Goal: Information Seeking & Learning: Learn about a topic

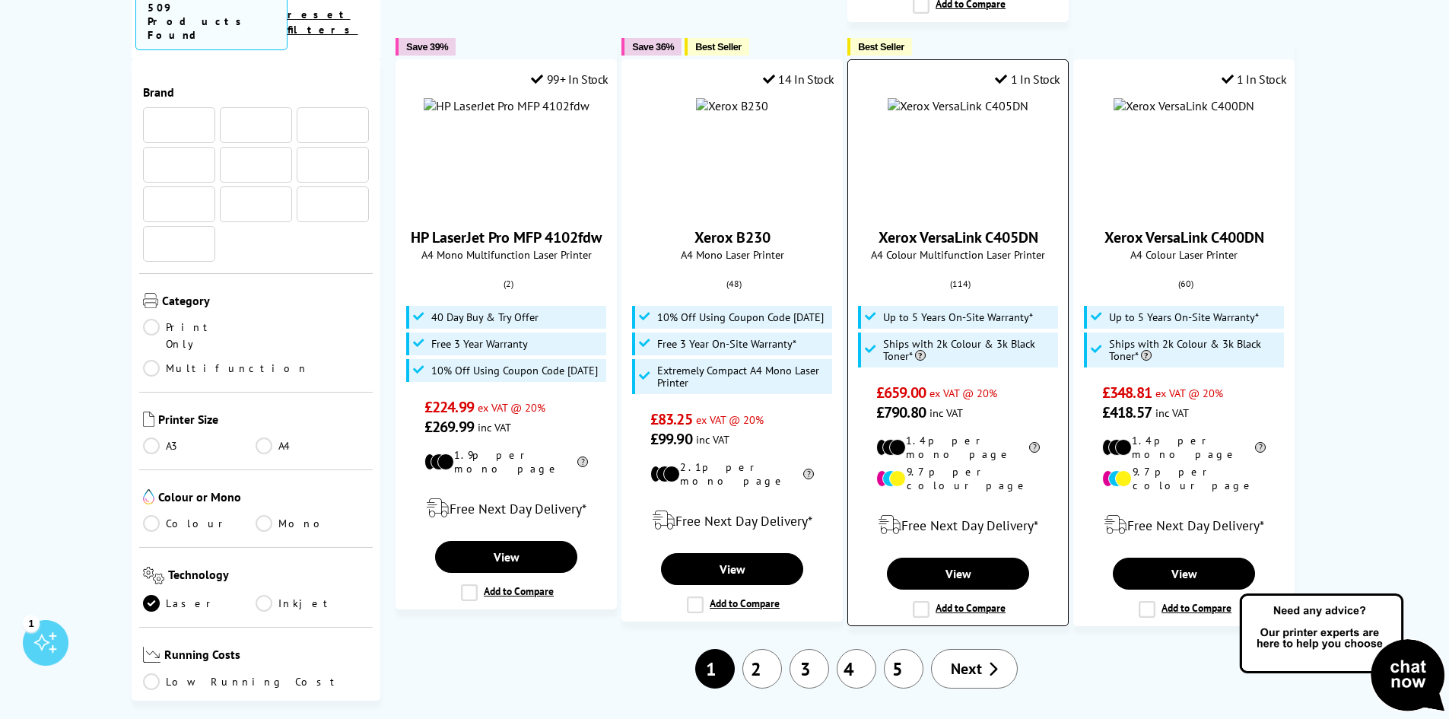
scroll to position [1852, 0]
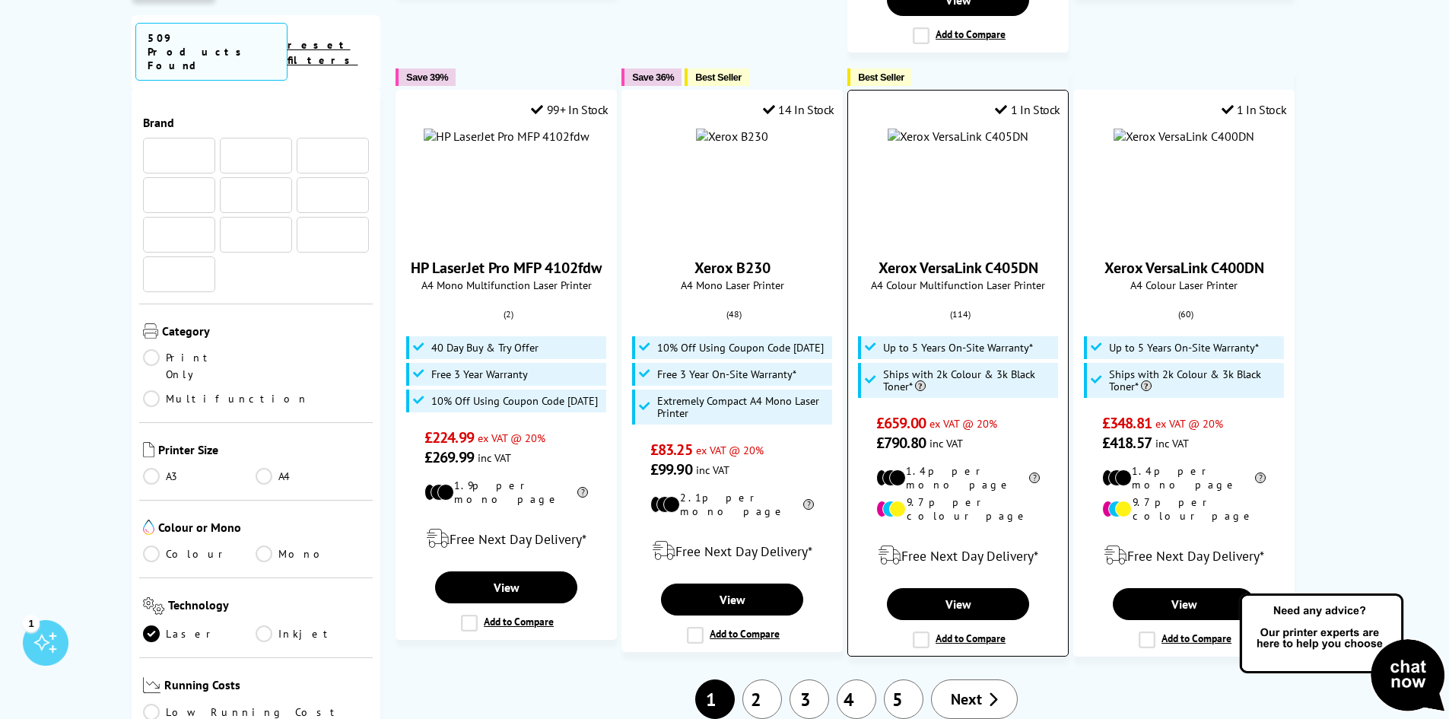
click at [955, 300] on span "(114)" at bounding box center [960, 314] width 21 height 29
click at [946, 341] on span "Up to 5 Years On-Site Warranty*" at bounding box center [958, 347] width 150 height 12
click at [950, 588] on link "View" at bounding box center [957, 604] width 141 height 32
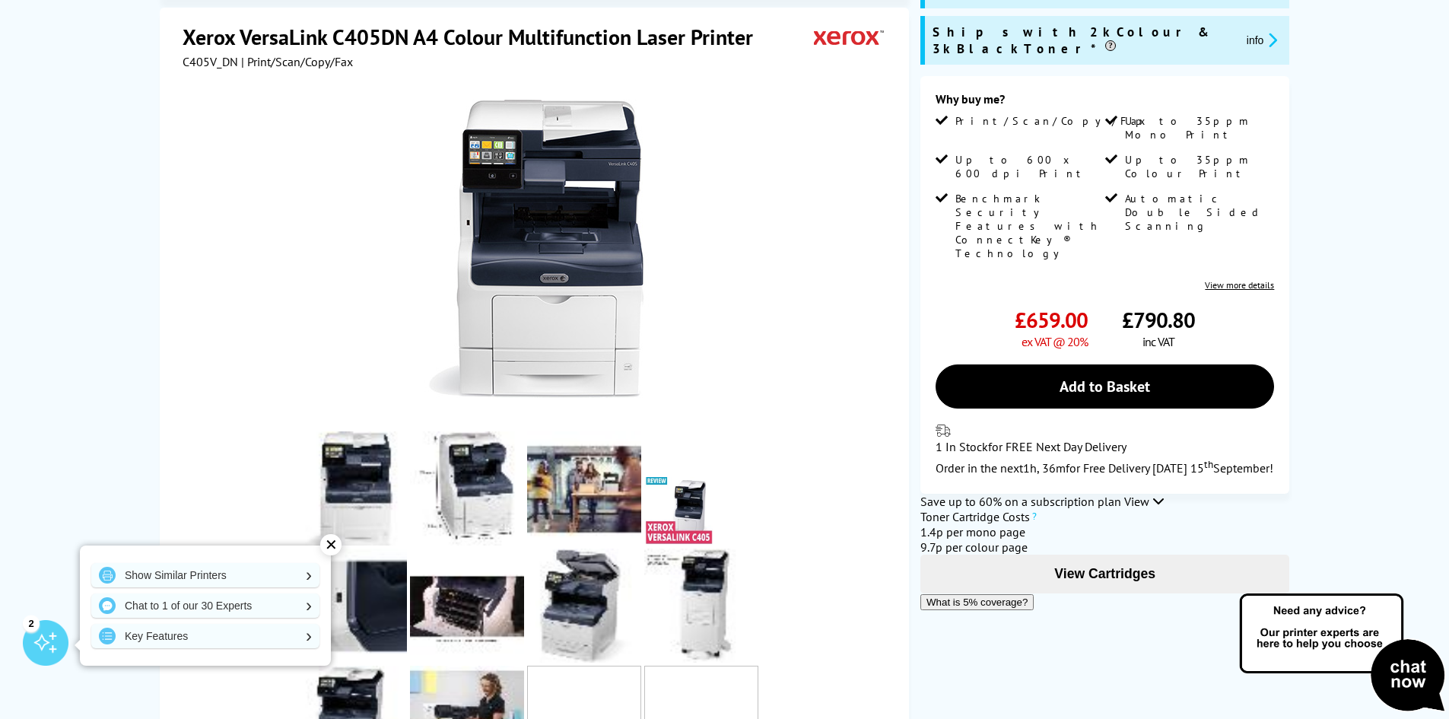
scroll to position [304, 0]
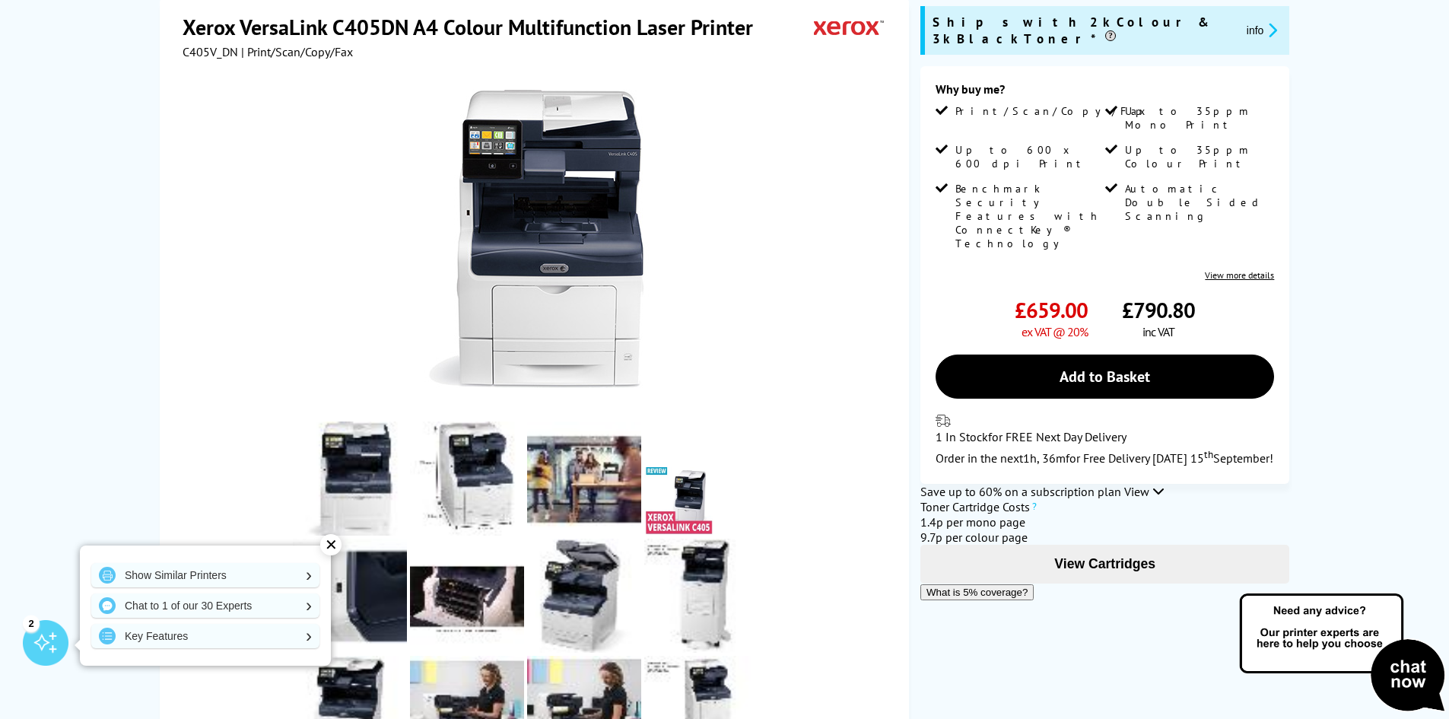
click at [334, 541] on div "✕" at bounding box center [330, 544] width 21 height 21
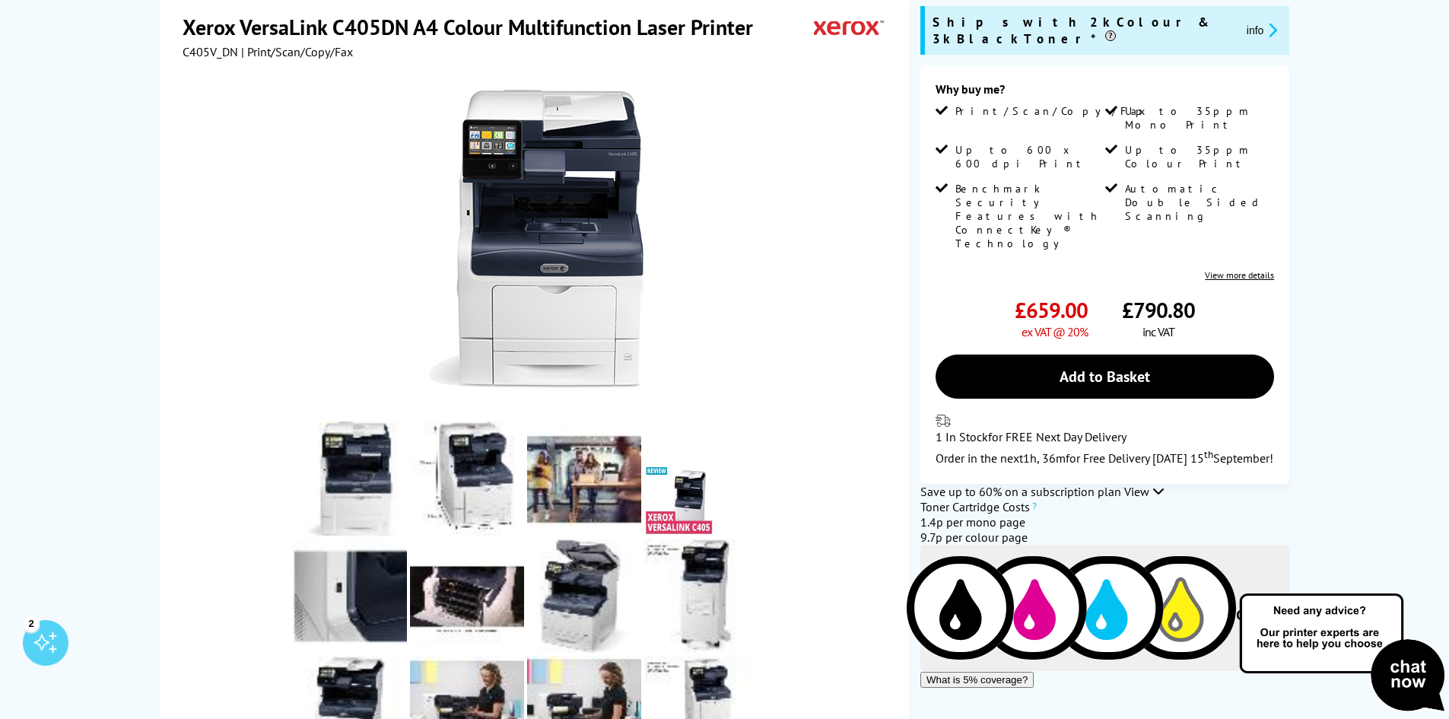
scroll to position [228, 0]
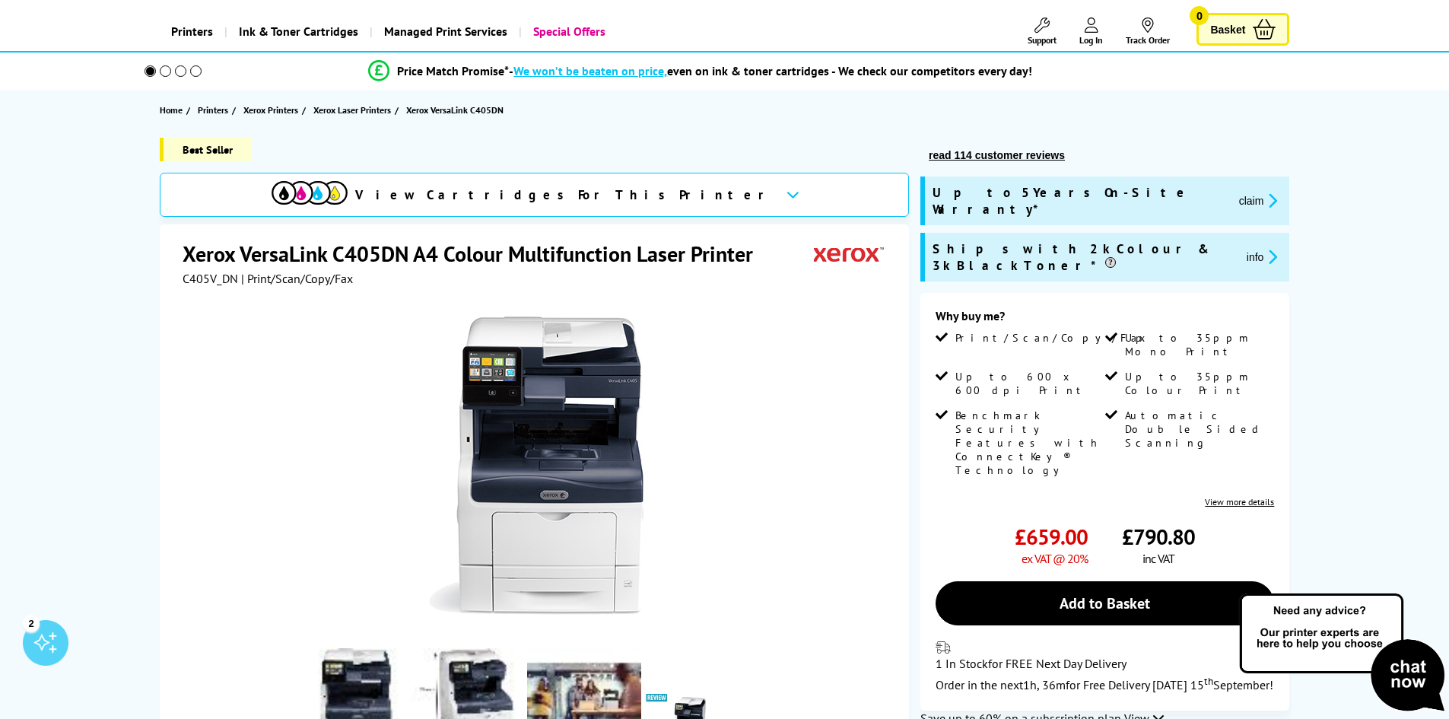
scroll to position [76, 0]
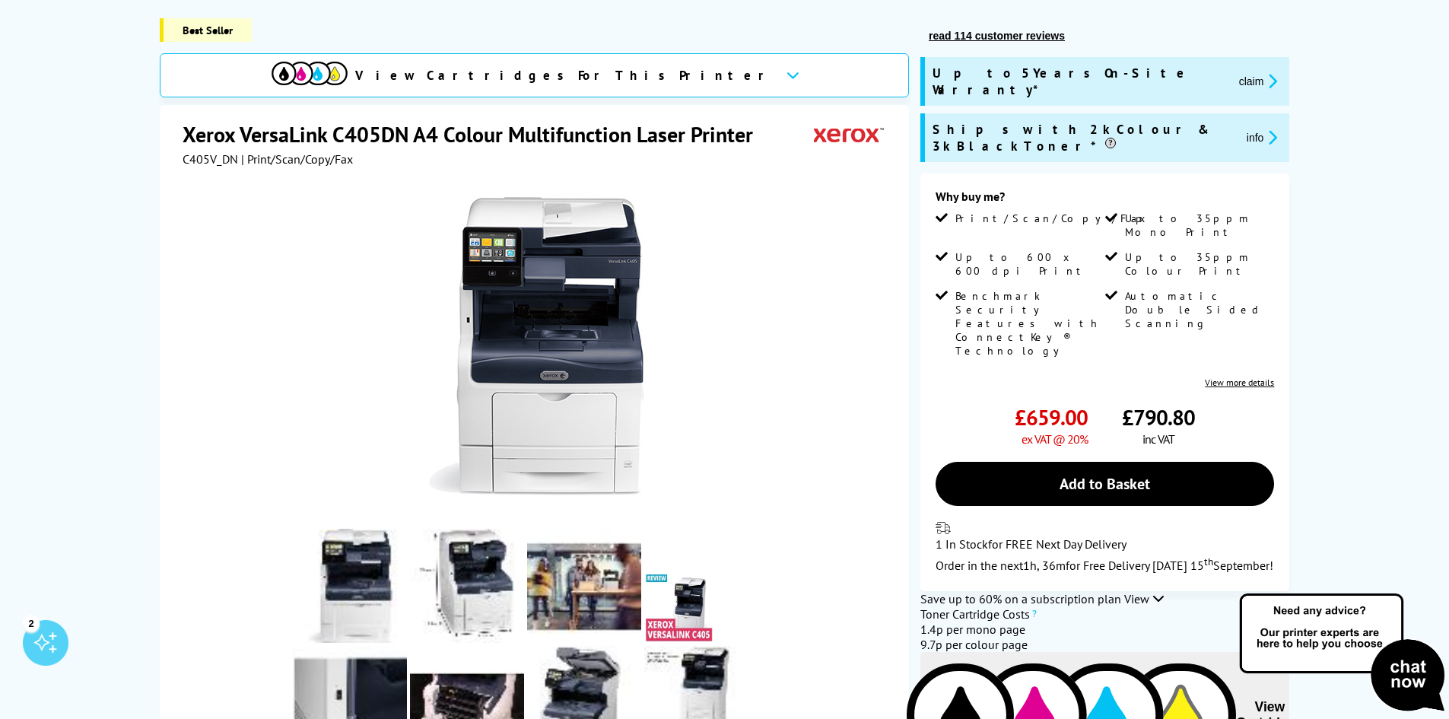
scroll to position [228, 0]
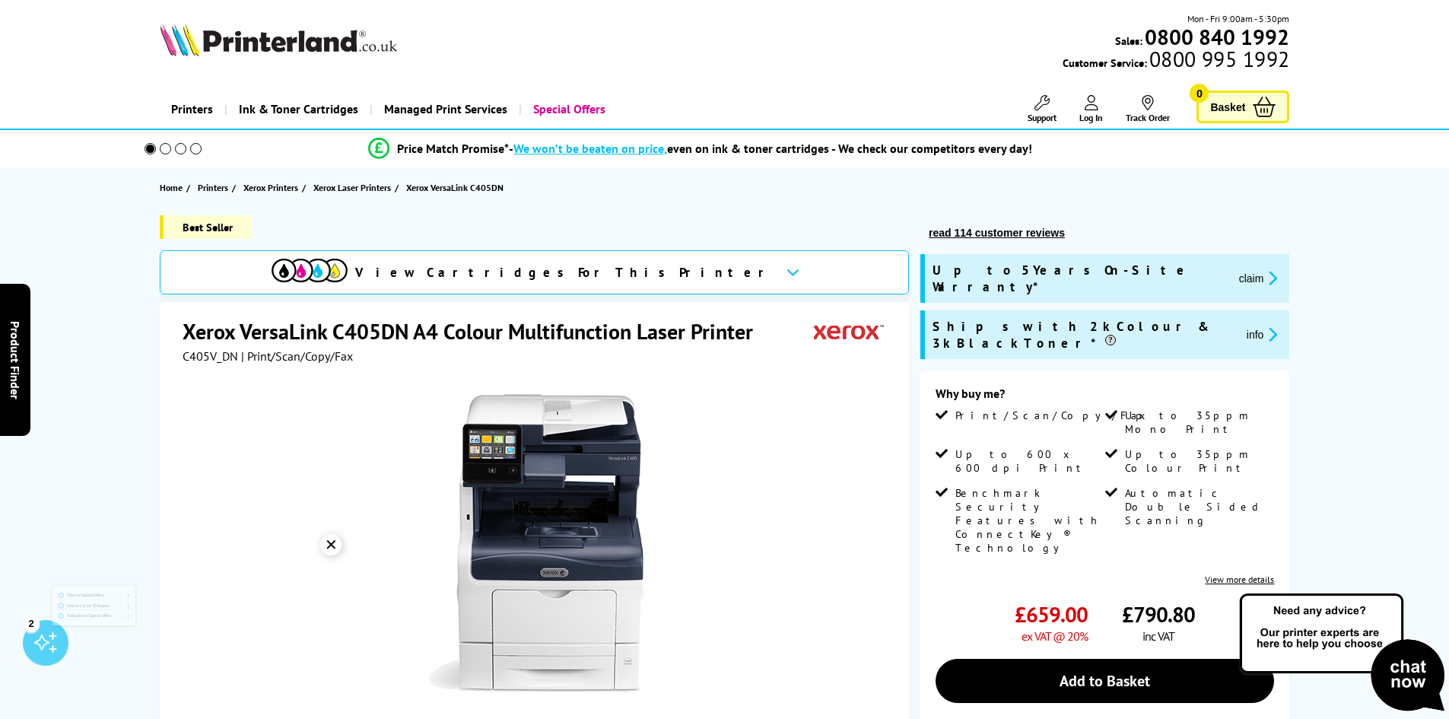
click at [329, 548] on div "✕" at bounding box center [330, 544] width 21 height 21
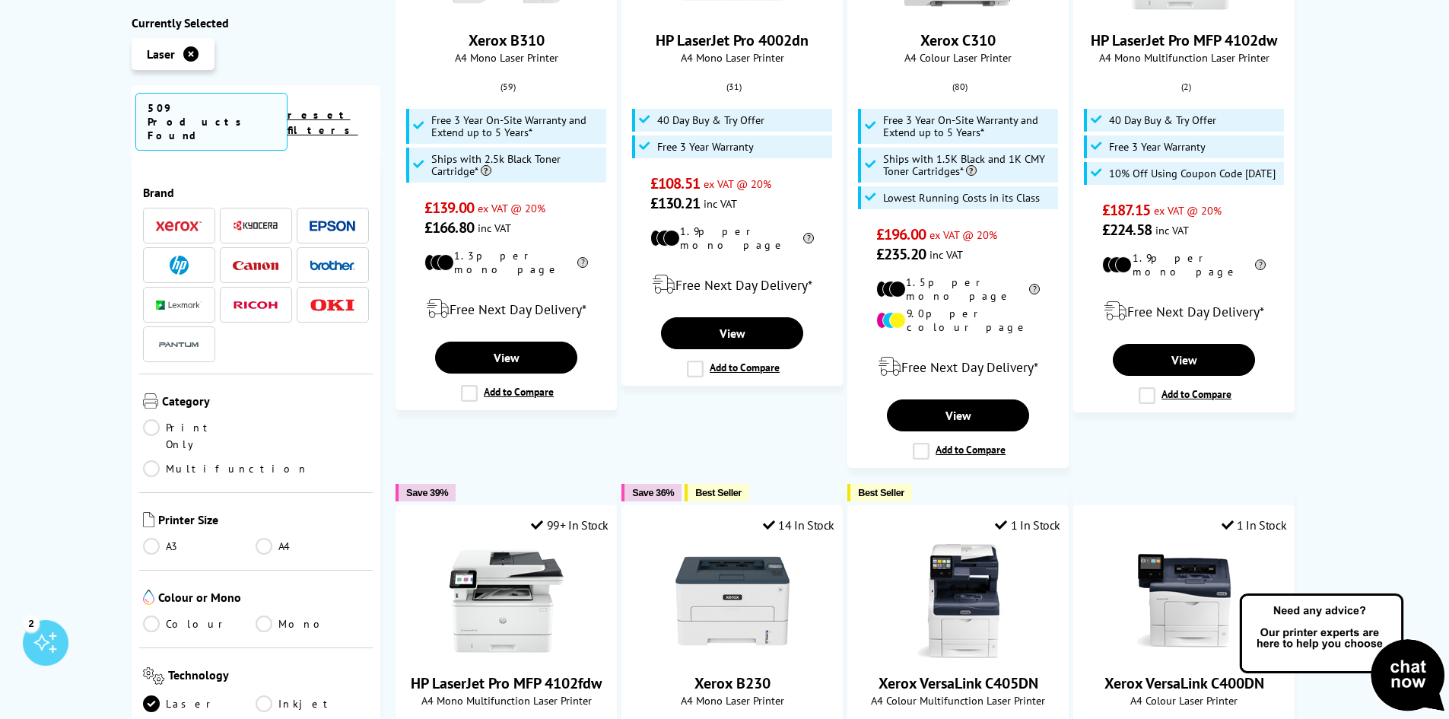
scroll to position [1319, 0]
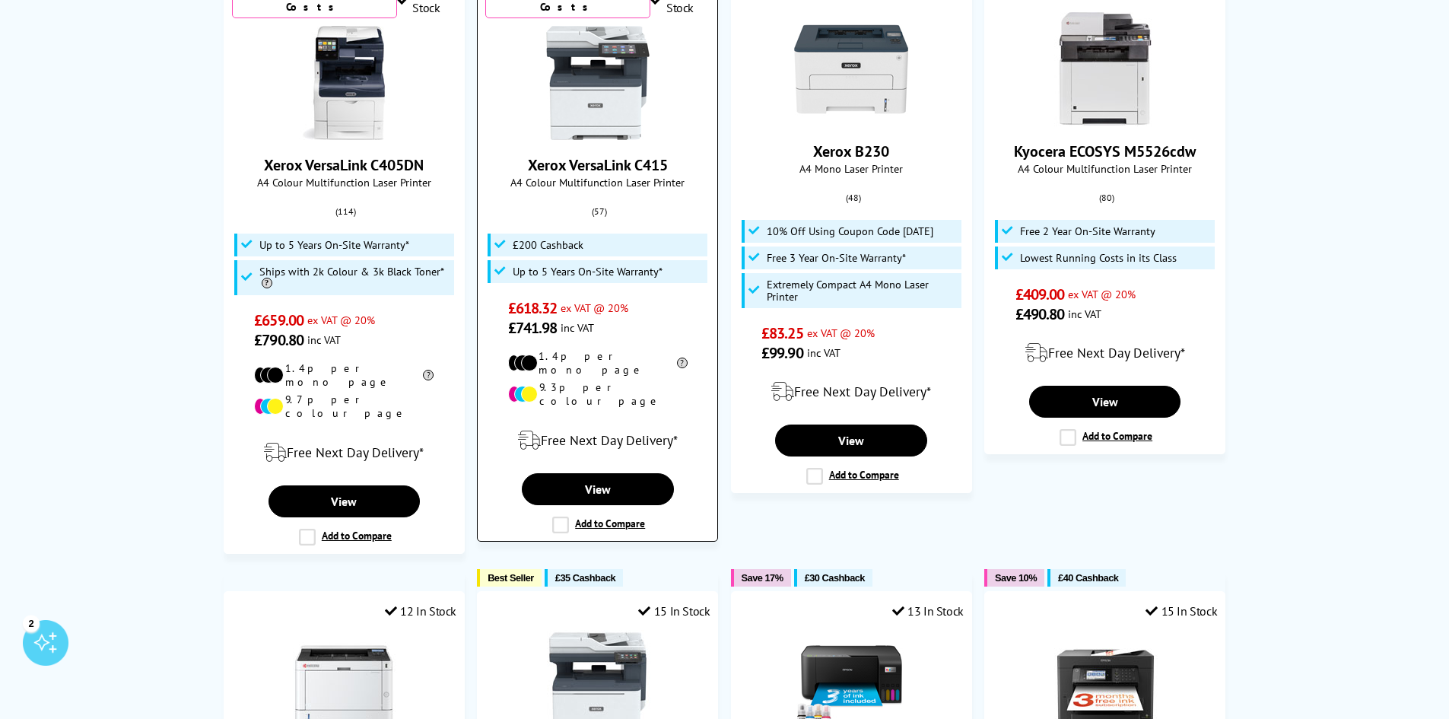
scroll to position [594, 0]
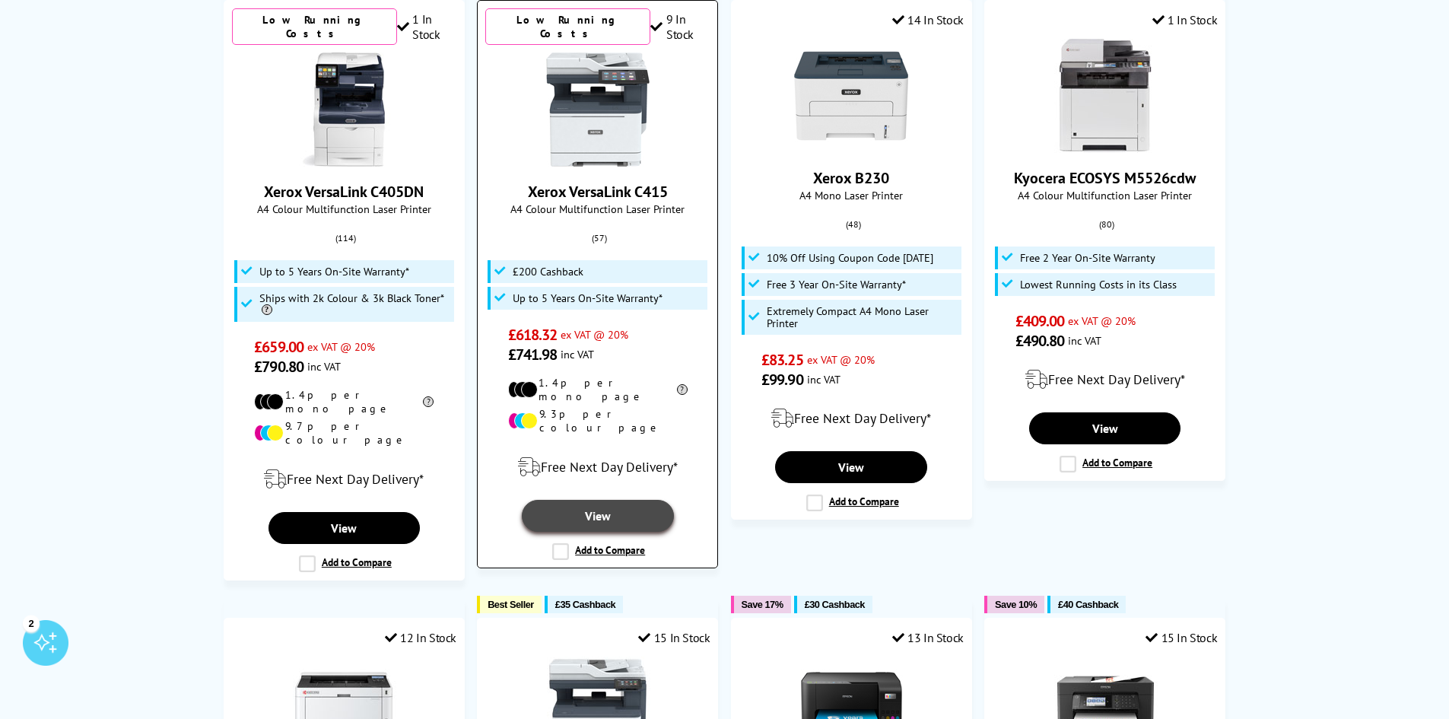
click at [603, 500] on link "View" at bounding box center [598, 516] width 152 height 32
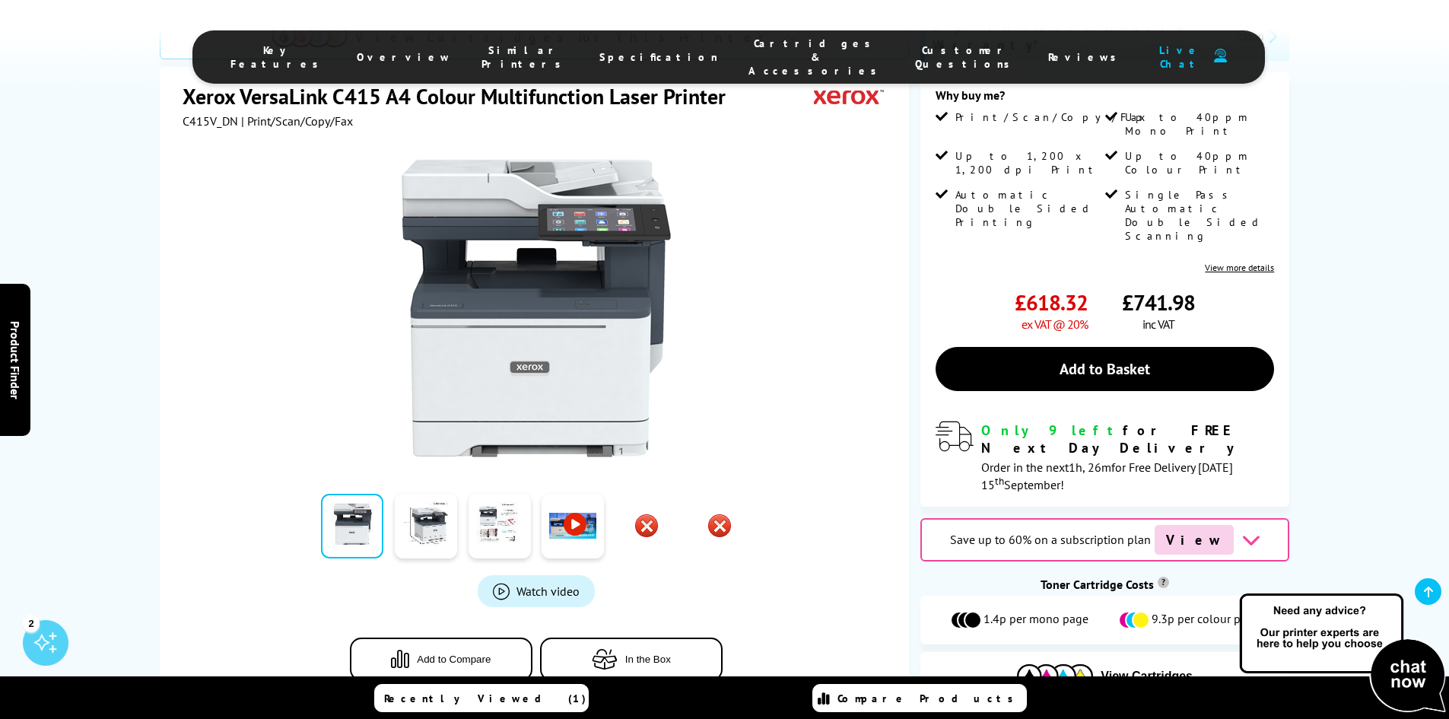
scroll to position [304, 0]
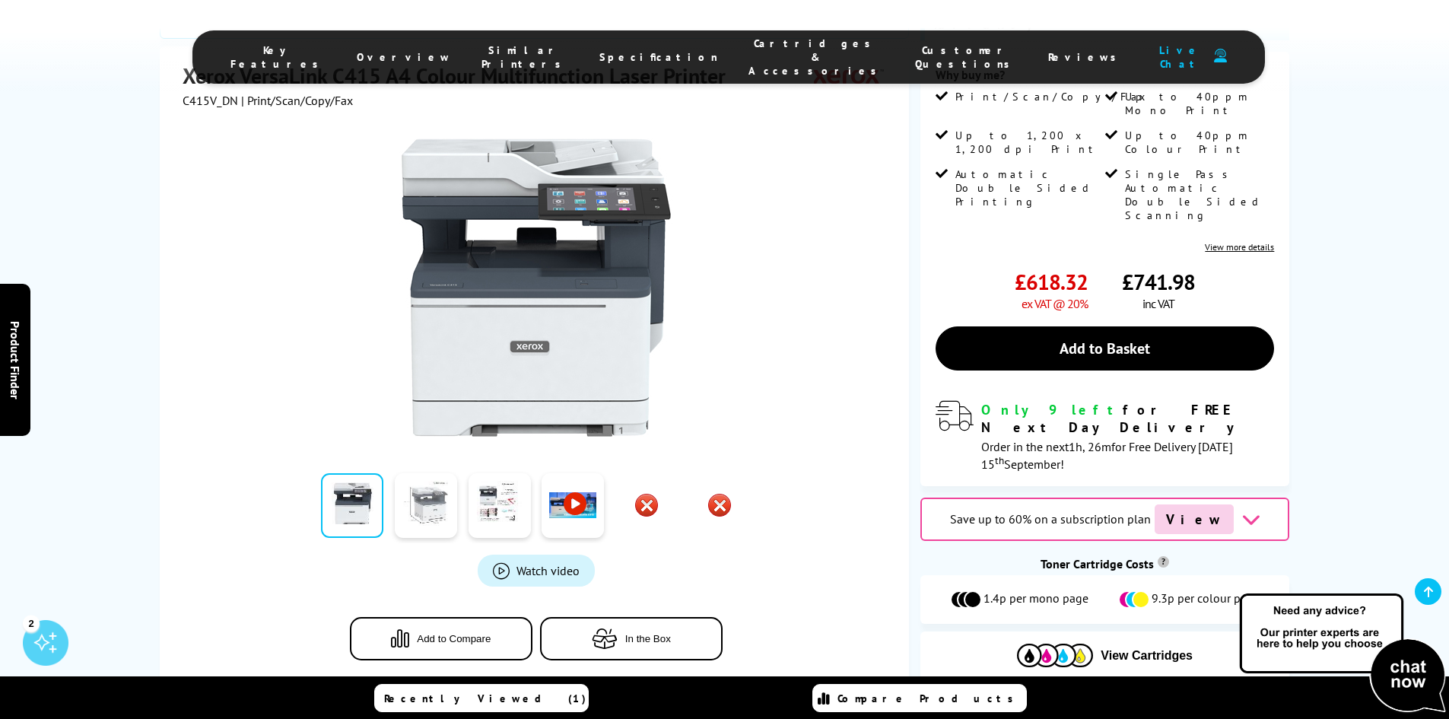
click at [443, 473] on link at bounding box center [426, 505] width 62 height 65
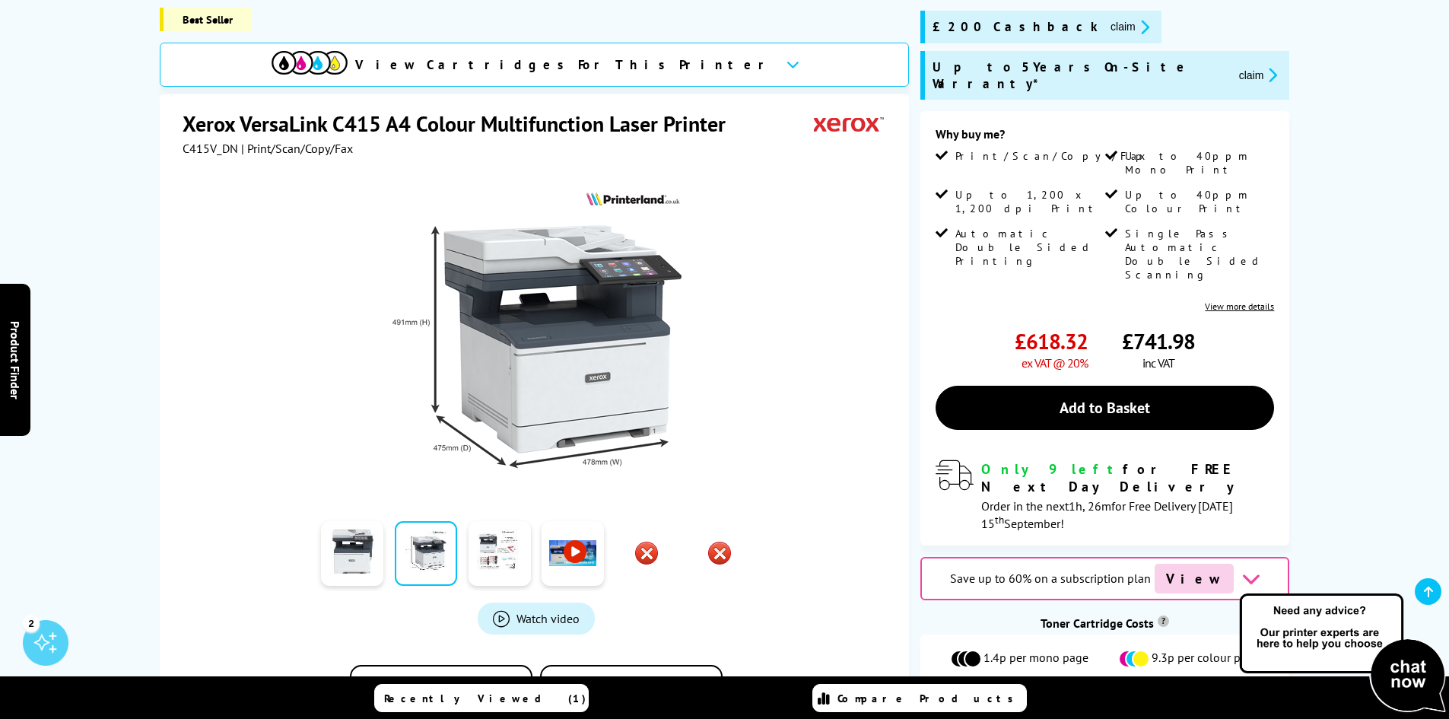
scroll to position [152, 0]
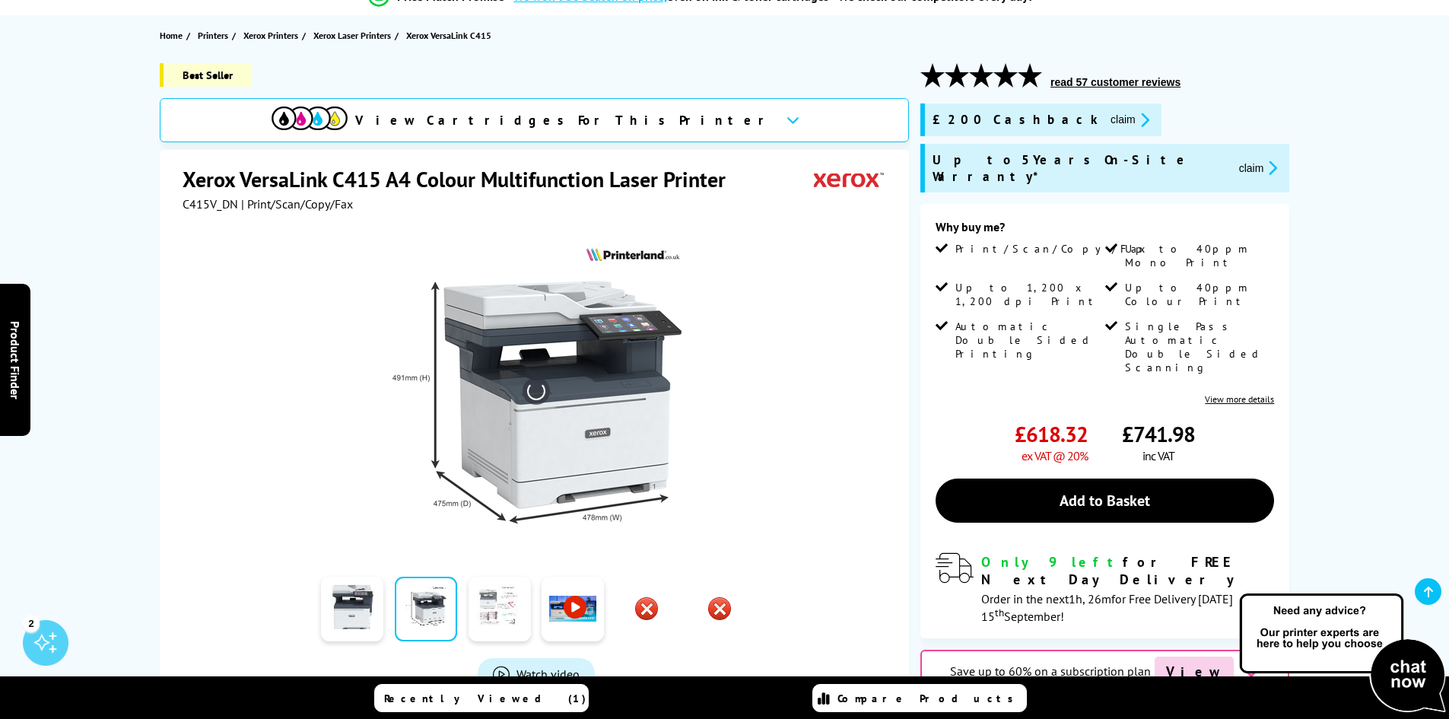
click at [517, 603] on link at bounding box center [499, 608] width 62 height 65
click at [510, 621] on link at bounding box center [499, 608] width 62 height 65
click at [580, 612] on link at bounding box center [572, 608] width 62 height 65
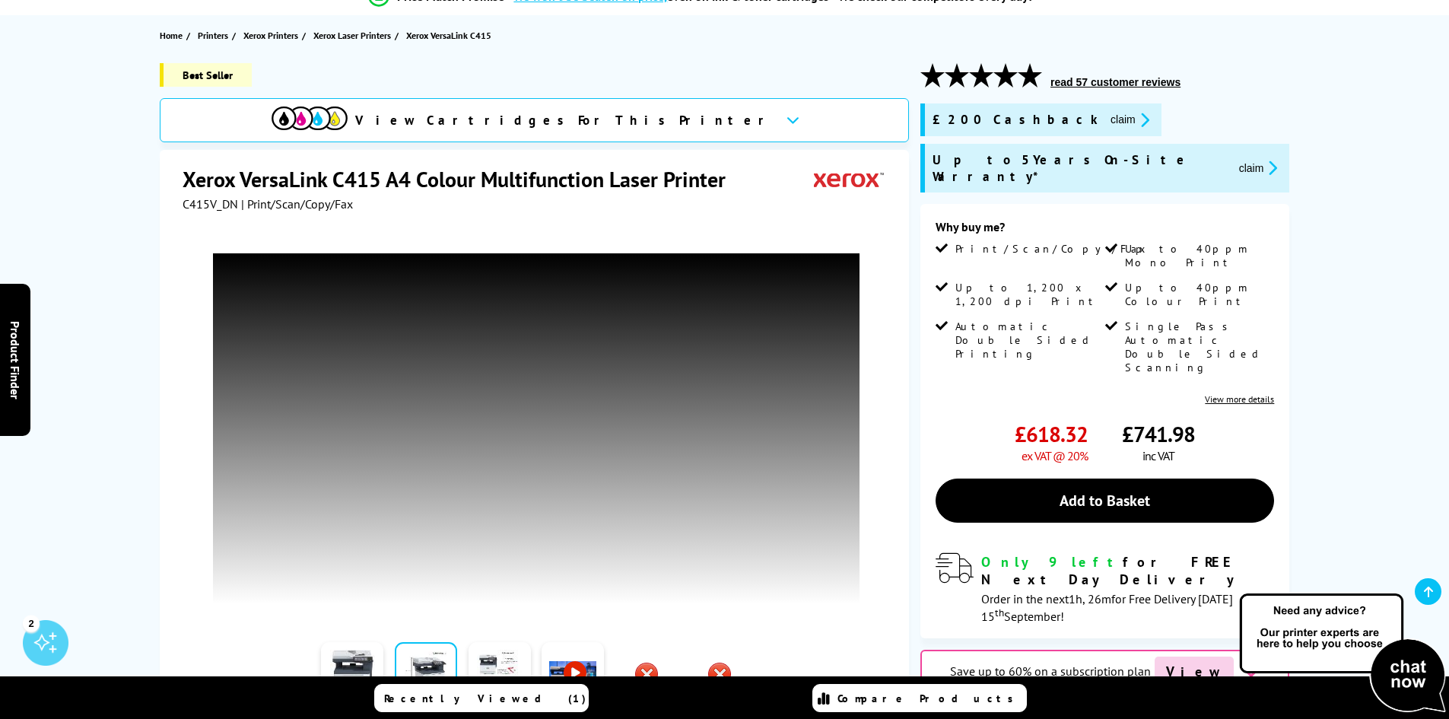
scroll to position [228, 0]
